Goal: Browse casually

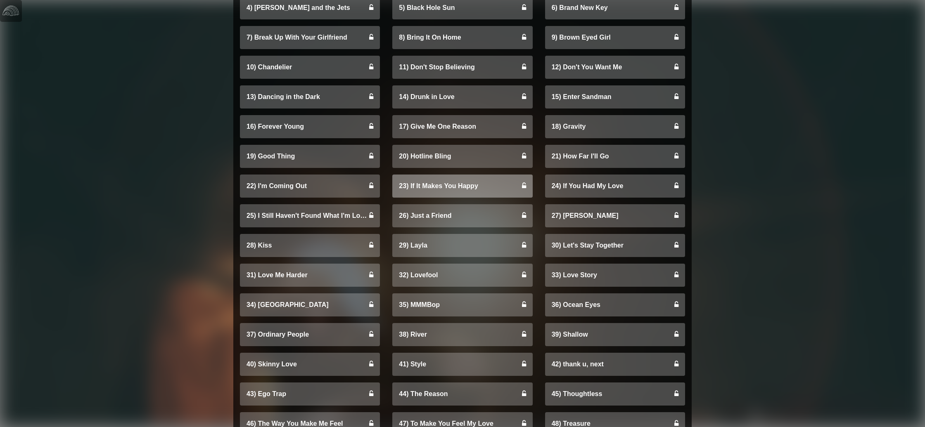
scroll to position [3509, 0]
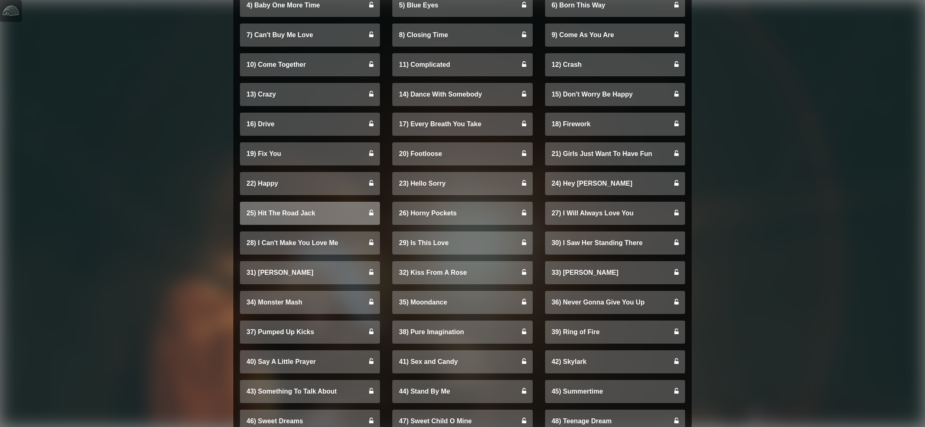
click at [258, 213] on link "25) Hit The Road Jack" at bounding box center [310, 213] width 140 height 23
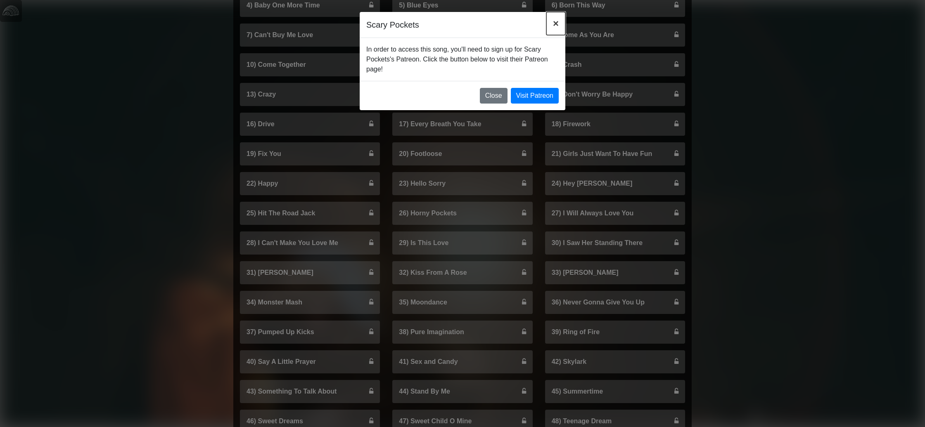
click at [551, 21] on button "×" at bounding box center [555, 23] width 19 height 23
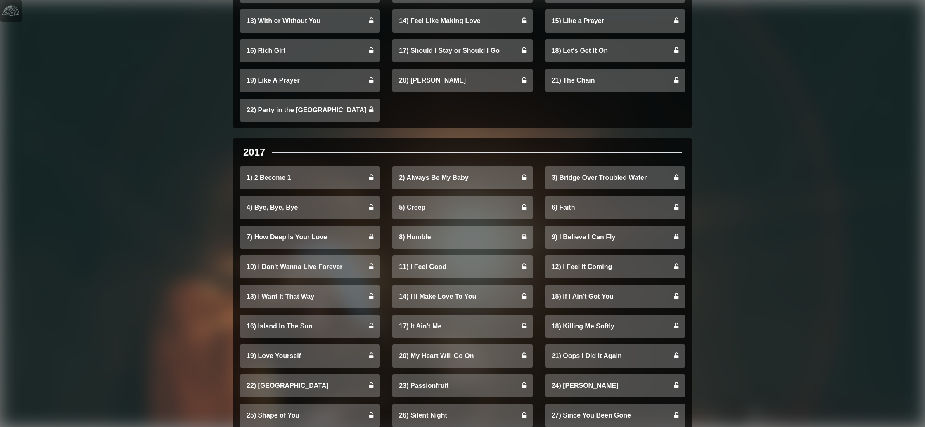
scroll to position [0, 0]
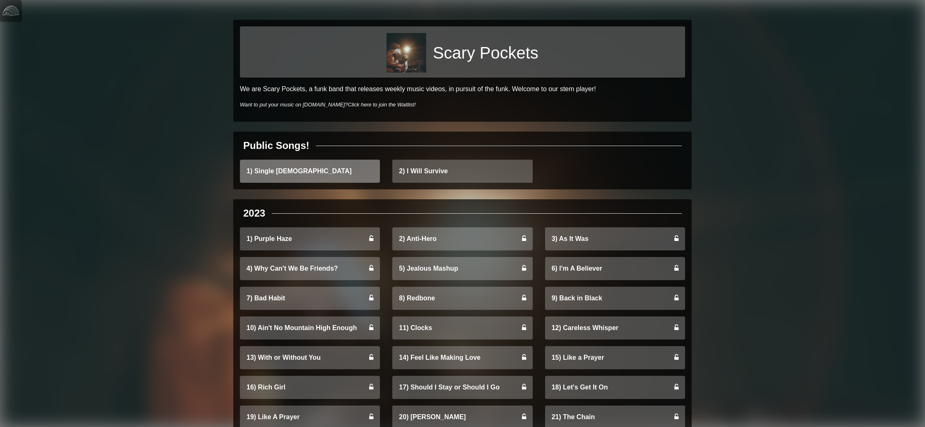
click at [337, 162] on link "1) Single [DEMOGRAPHIC_DATA]" at bounding box center [310, 171] width 140 height 23
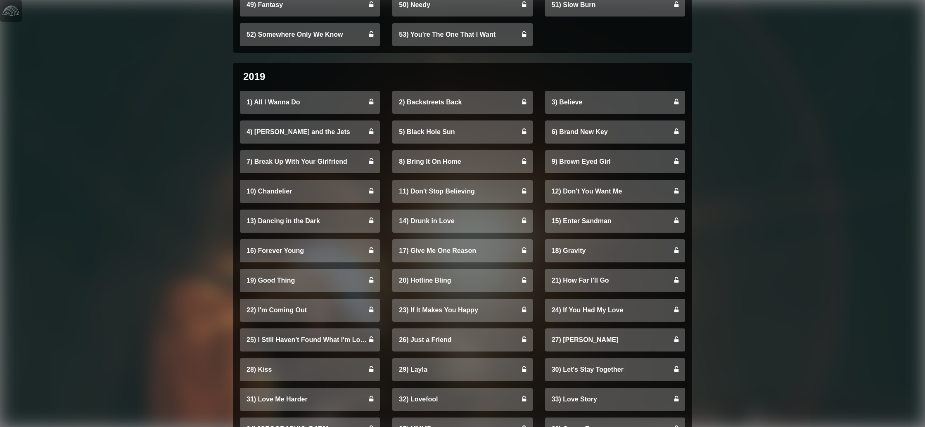
scroll to position [2853, 0]
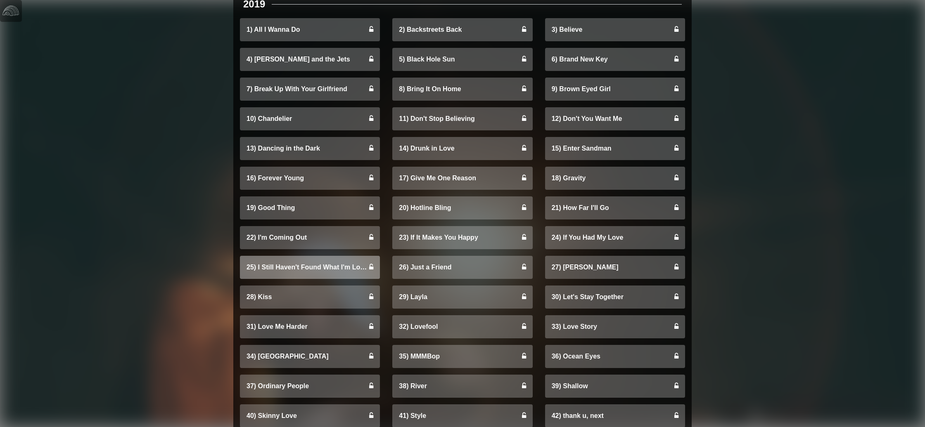
click at [304, 270] on link "25) I Still Haven't Found What I'm Looking For" at bounding box center [310, 267] width 140 height 23
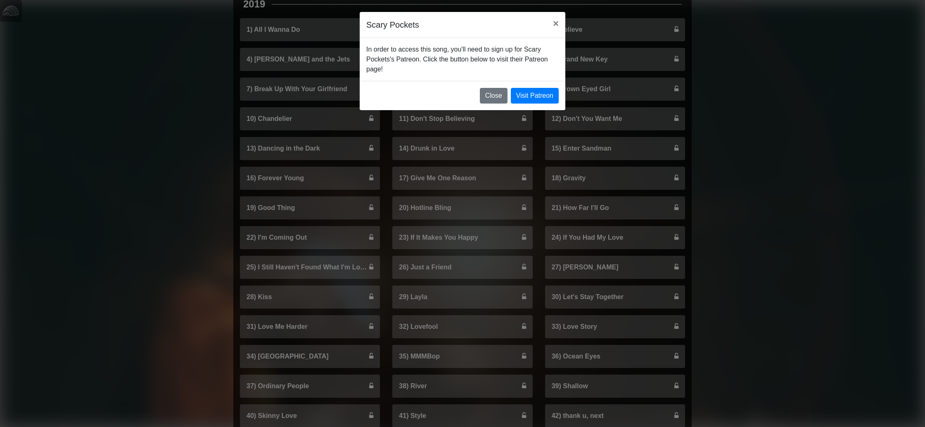
click at [412, 220] on div "Scary Pockets × In order to access this song, you'll need to sign up for Scary …" at bounding box center [462, 213] width 925 height 427
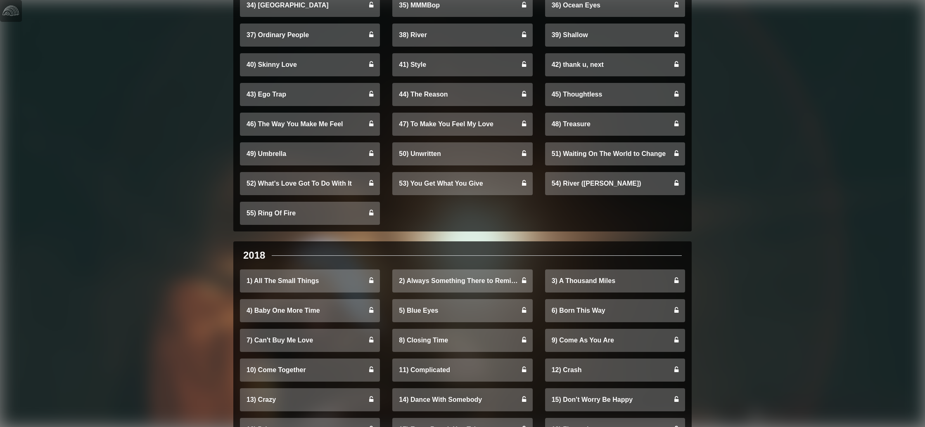
scroll to position [3509, 0]
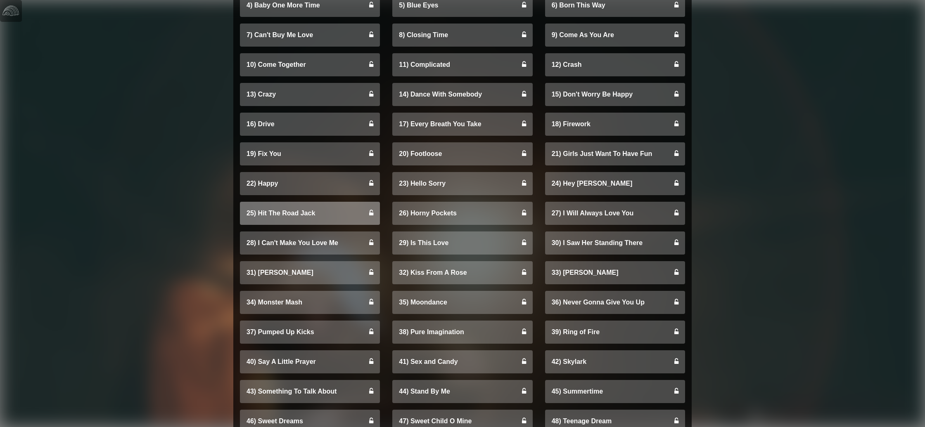
click at [306, 212] on link "25) Hit The Road Jack" at bounding box center [310, 213] width 140 height 23
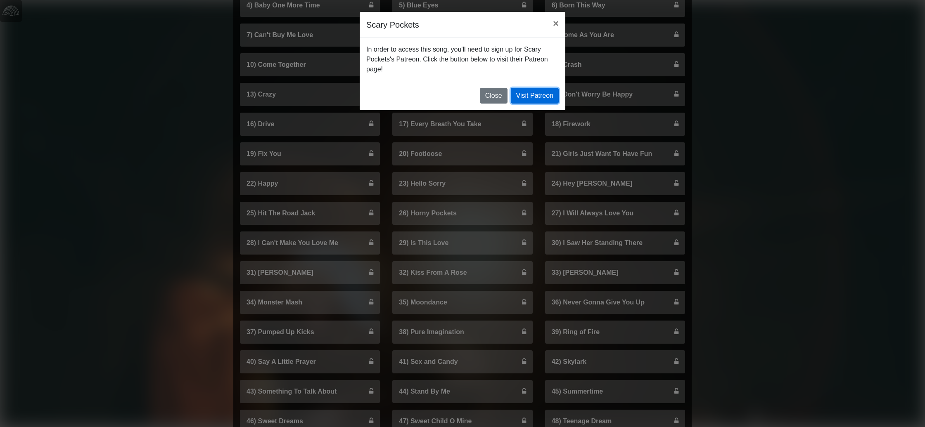
click at [522, 93] on link "Visit Patreon" at bounding box center [535, 96] width 48 height 16
